Goal: Task Accomplishment & Management: Manage account settings

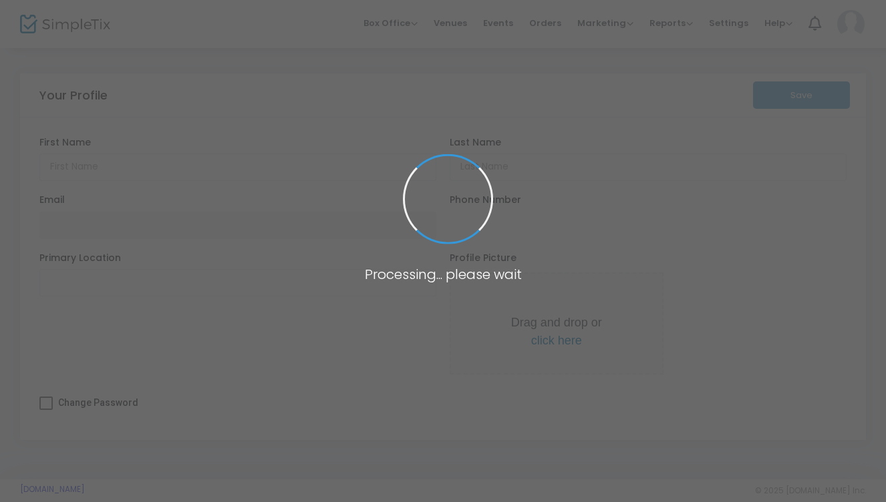
type input "[PERSON_NAME]"
type input "[PERSON_NAME][EMAIL_ADDRESS][DOMAIN_NAME]"
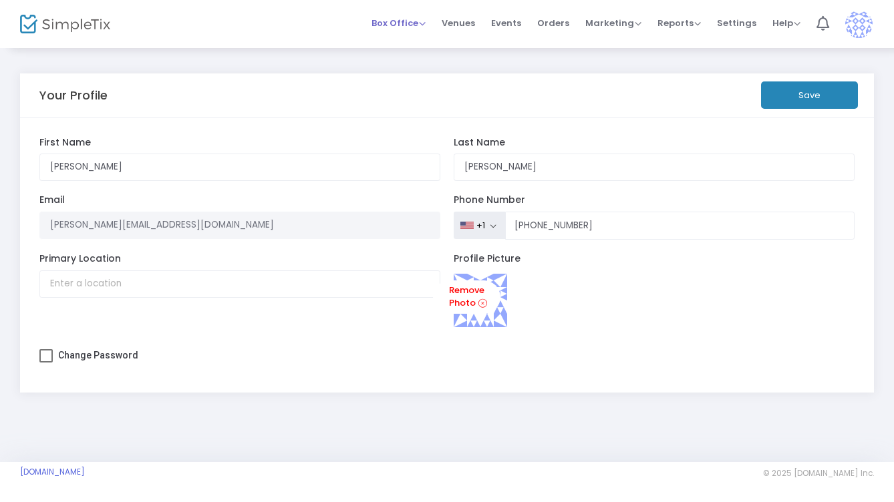
click at [416, 19] on span "Box Office" at bounding box center [398, 23] width 54 height 13
click at [413, 19] on span "Box Office" at bounding box center [398, 23] width 54 height 13
click at [806, 103] on button "Save" at bounding box center [809, 94] width 97 height 27
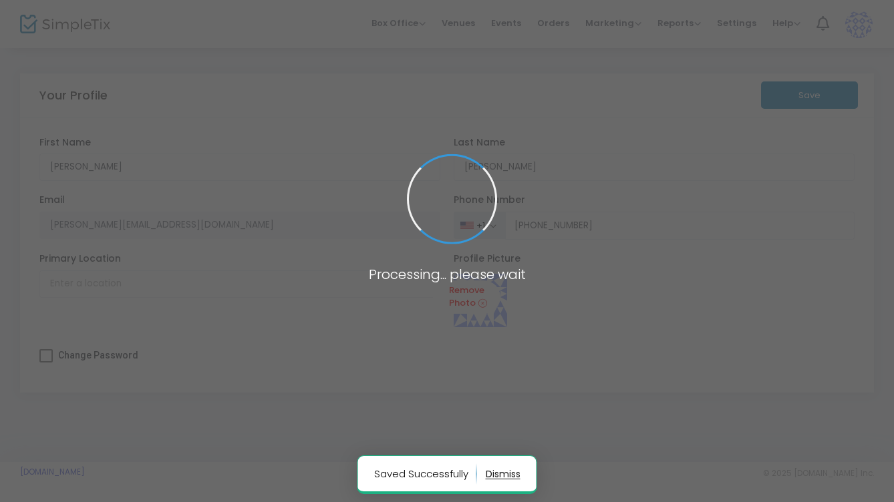
type input "[PHONE_NUMBER]"
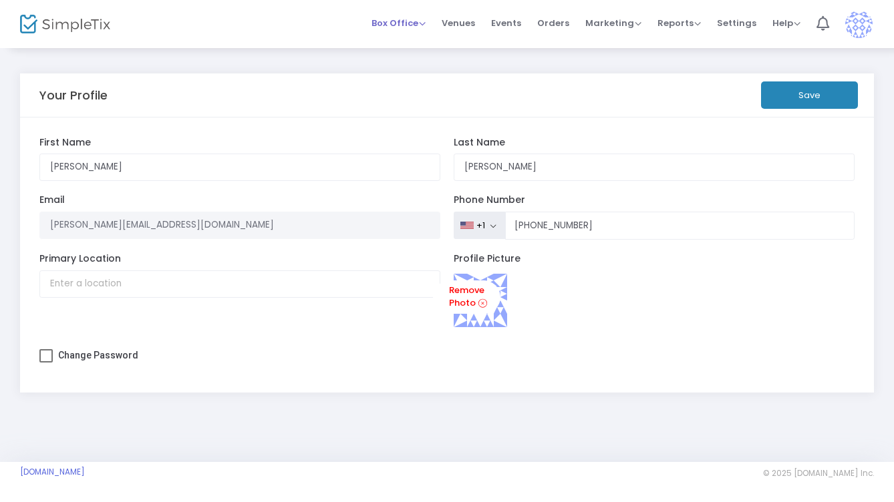
click at [407, 22] on span "Box Office" at bounding box center [398, 23] width 54 height 13
click at [412, 40] on li "Sell Tickets" at bounding box center [418, 45] width 95 height 26
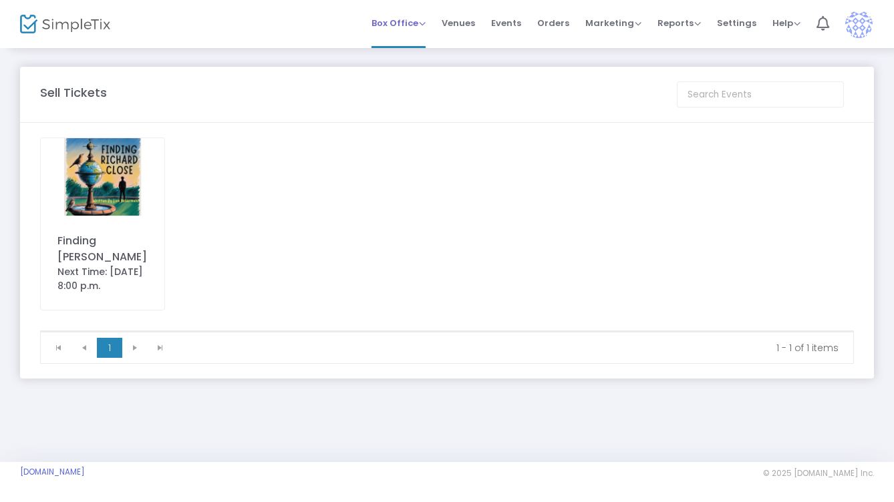
click at [406, 17] on div "Box Office Sell Tickets Bookings Sell Season Pass" at bounding box center [398, 23] width 54 height 13
click at [473, 21] on span "Venues" at bounding box center [457, 23] width 33 height 34
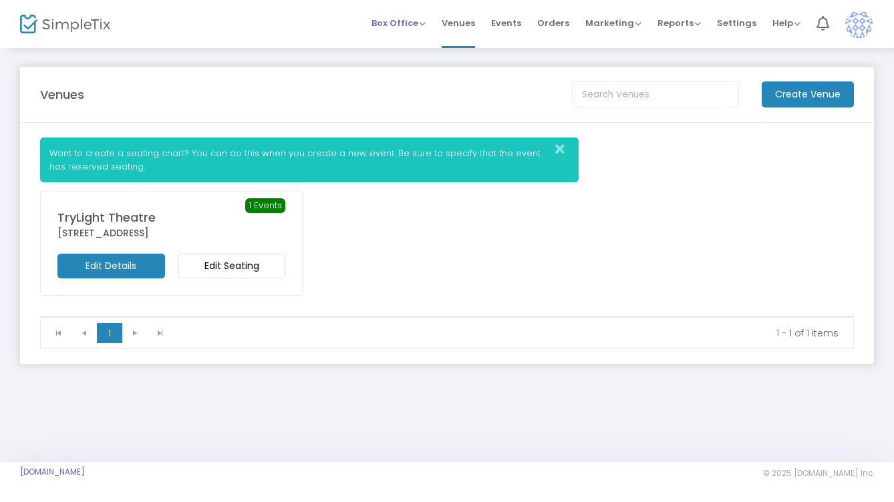
click at [399, 21] on span "Box Office" at bounding box center [398, 23] width 54 height 13
click at [405, 68] on li "Bookings" at bounding box center [418, 71] width 95 height 26
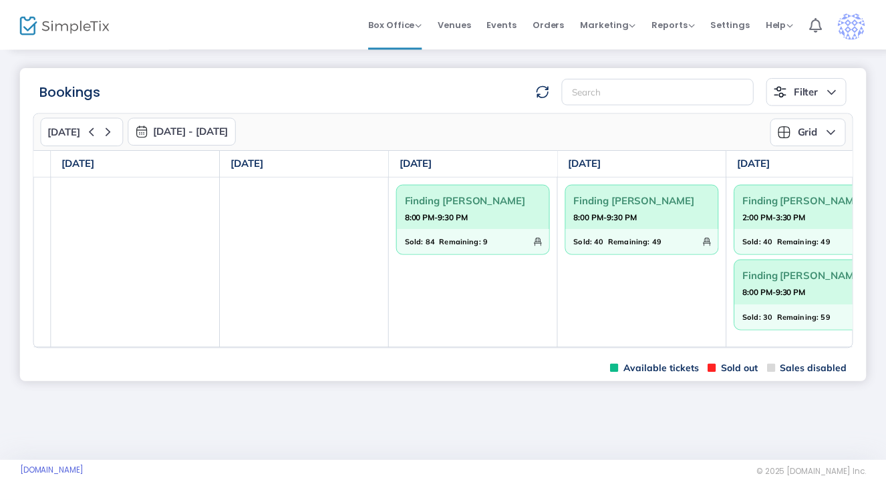
scroll to position [0, 345]
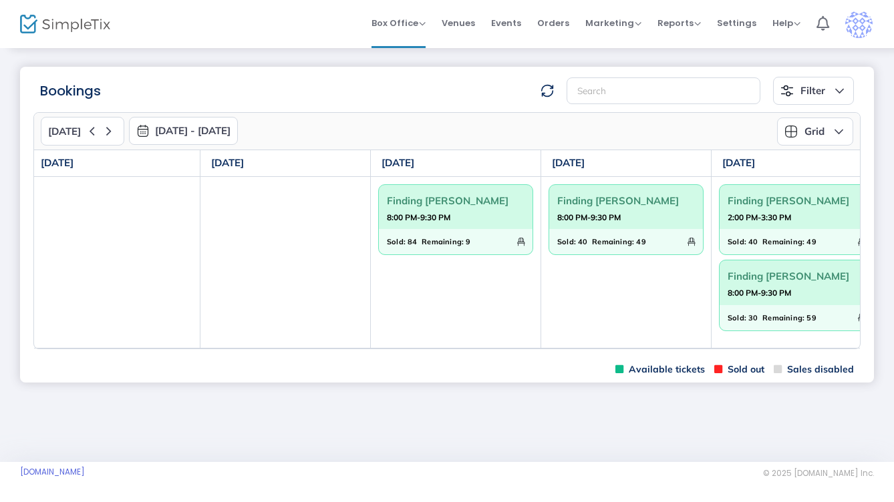
click at [659, 215] on span "8:00 PM-9:30 PM" at bounding box center [626, 217] width 138 height 13
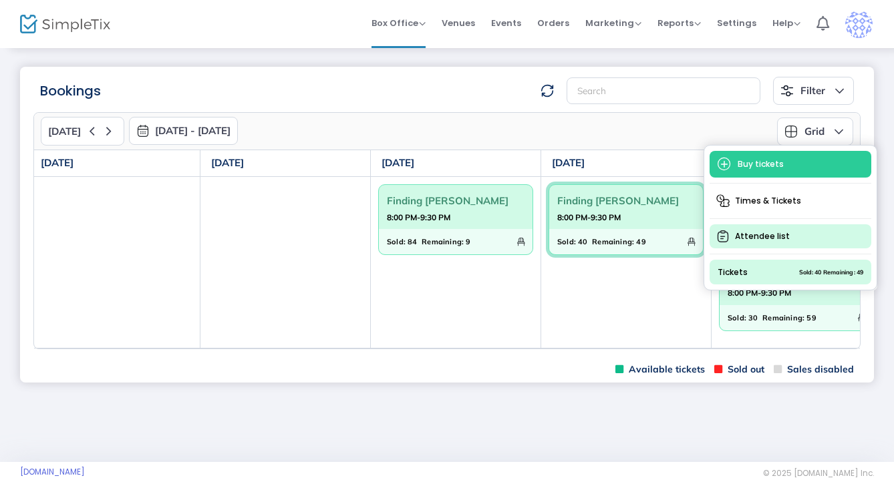
click at [750, 240] on span "Attendee list" at bounding box center [790, 236] width 162 height 24
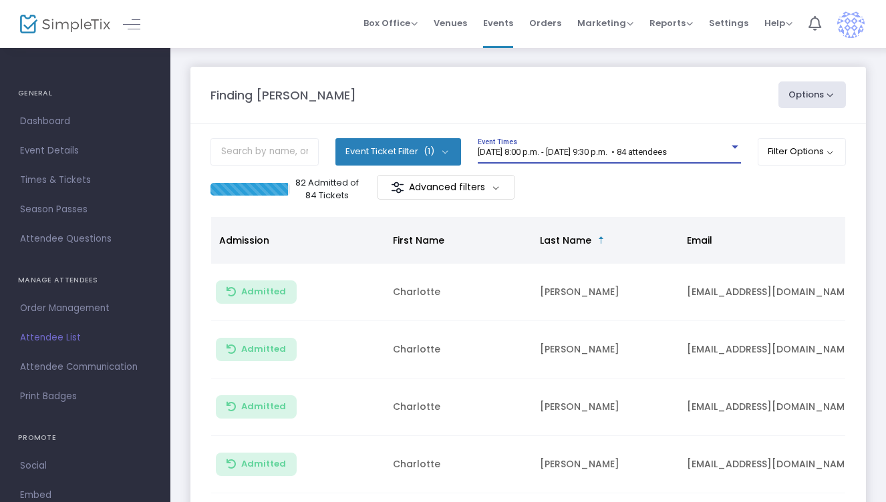
click at [734, 152] on div at bounding box center [735, 147] width 12 height 10
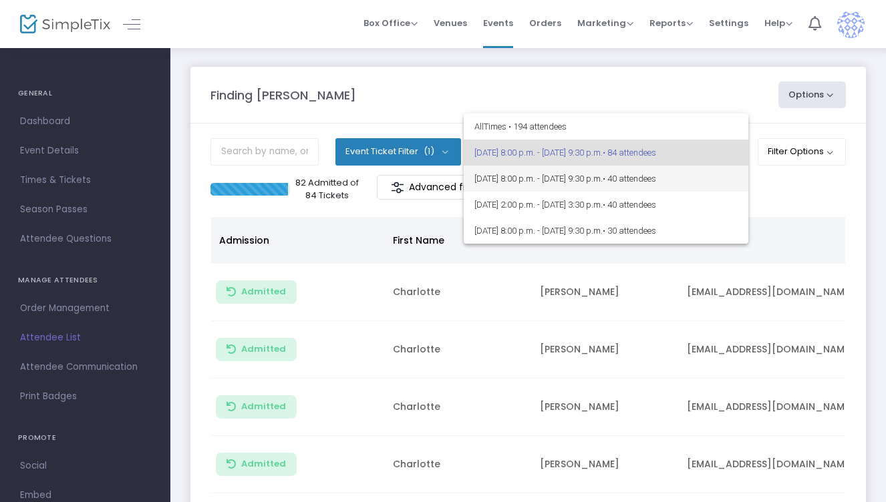
click at [656, 182] on span "• 40 attendees" at bounding box center [628, 179] width 53 height 10
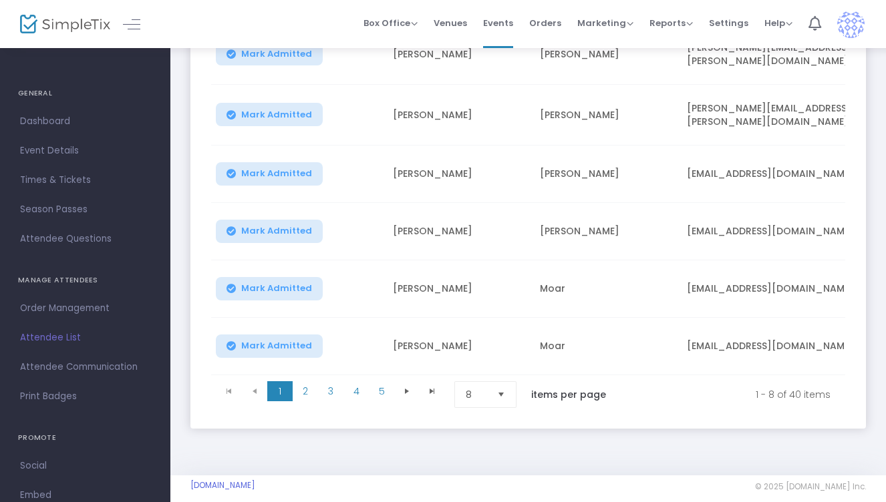
scroll to position [362, 0]
click at [303, 386] on span "2" at bounding box center [305, 391] width 25 height 20
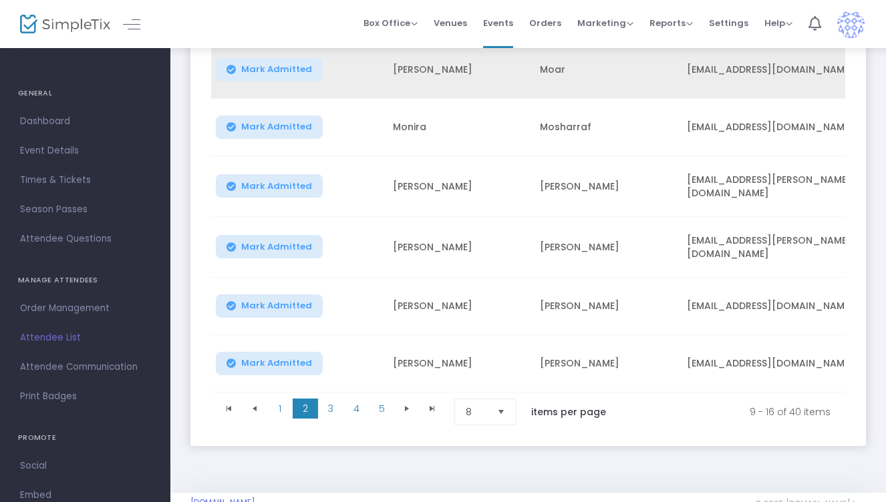
scroll to position [371, 0]
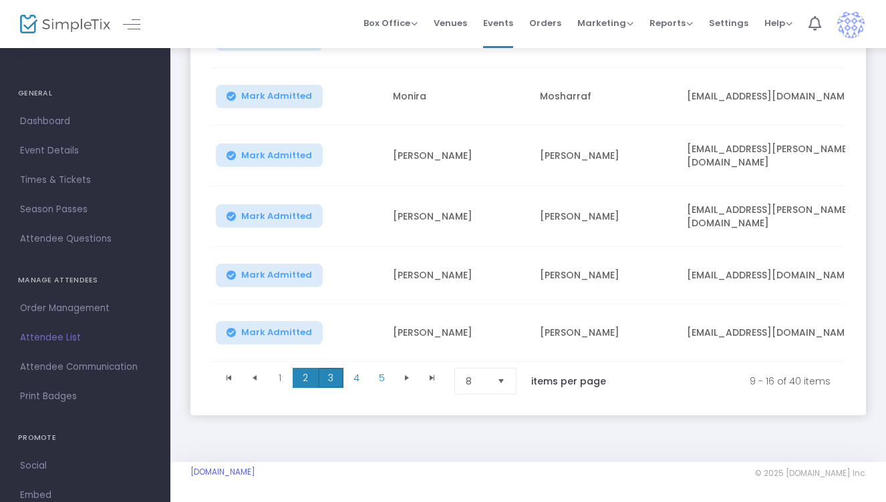
click at [329, 372] on span "3" at bounding box center [330, 378] width 25 height 20
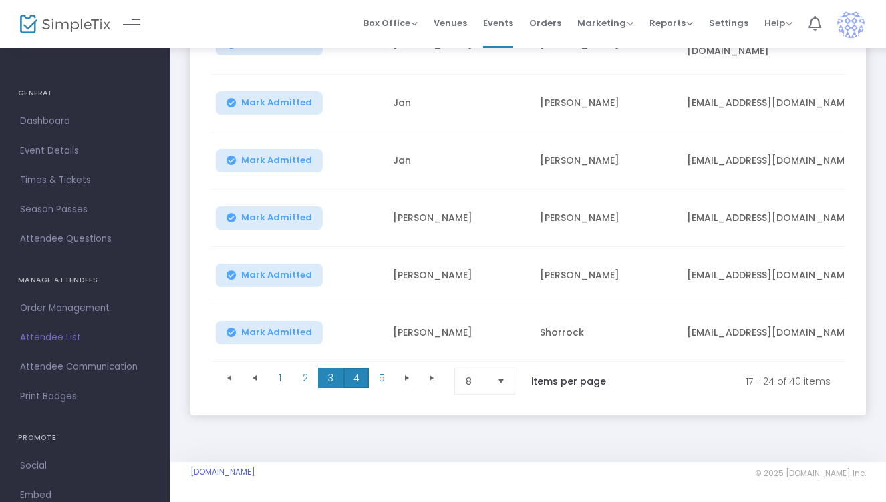
click at [355, 376] on span "4" at bounding box center [355, 378] width 25 height 20
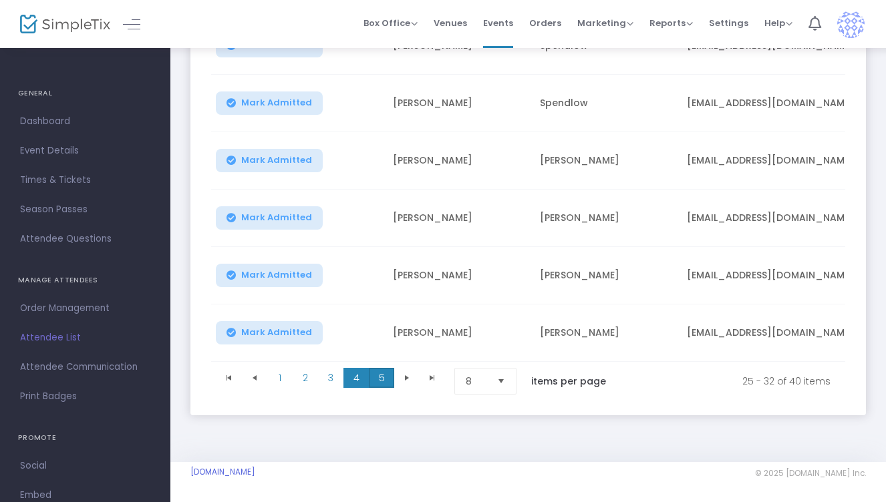
click at [376, 375] on span "5" at bounding box center [381, 378] width 25 height 20
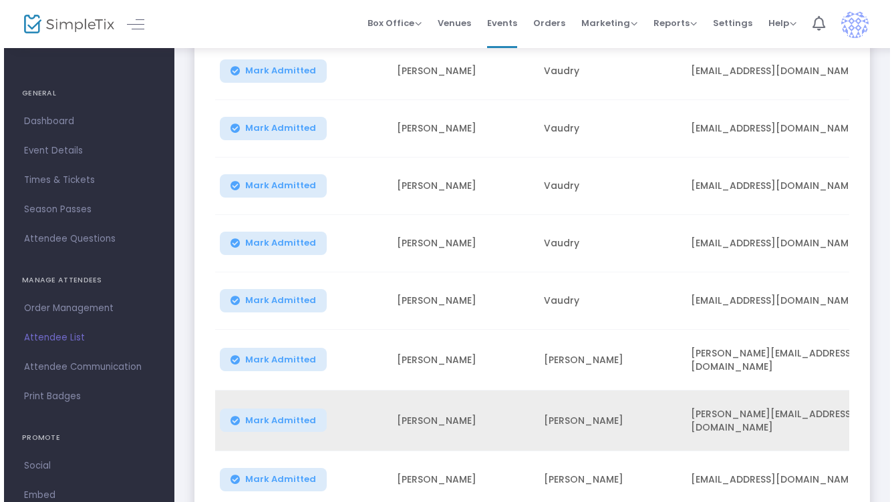
scroll to position [0, 0]
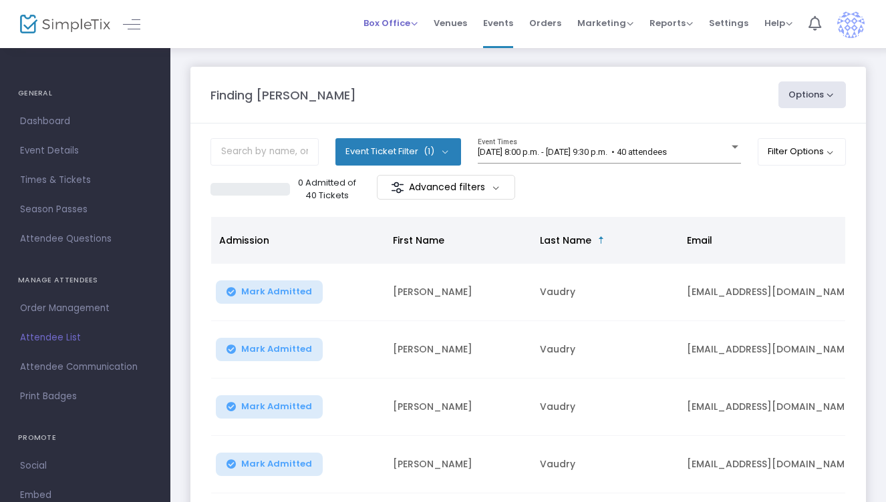
click at [388, 24] on span "Box Office" at bounding box center [390, 23] width 54 height 13
click at [390, 42] on li "Sell Tickets" at bounding box center [410, 45] width 95 height 26
